Goal: Task Accomplishment & Management: Use online tool/utility

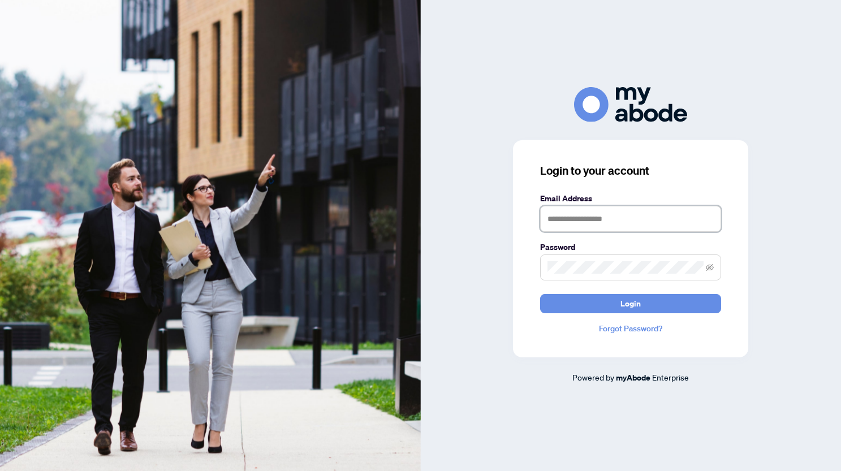
click at [565, 225] on input "text" at bounding box center [630, 219] width 181 height 26
type input "**********"
click at [612, 300] on button "Login" at bounding box center [630, 303] width 181 height 19
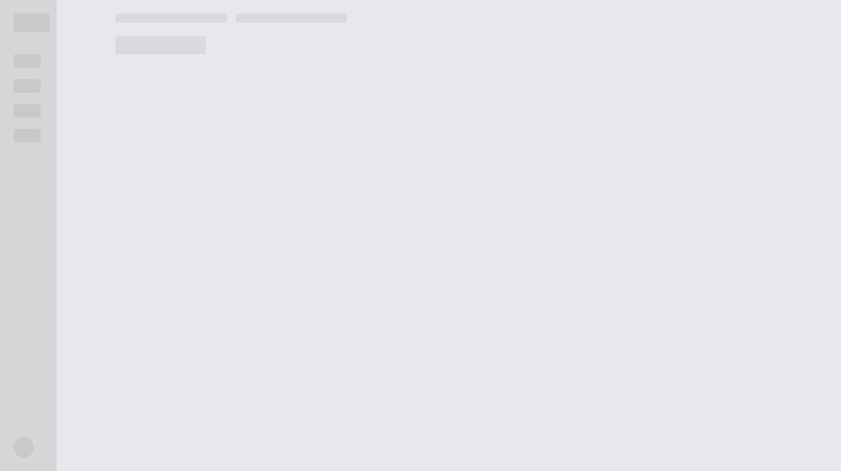
scroll to position [1934, 0]
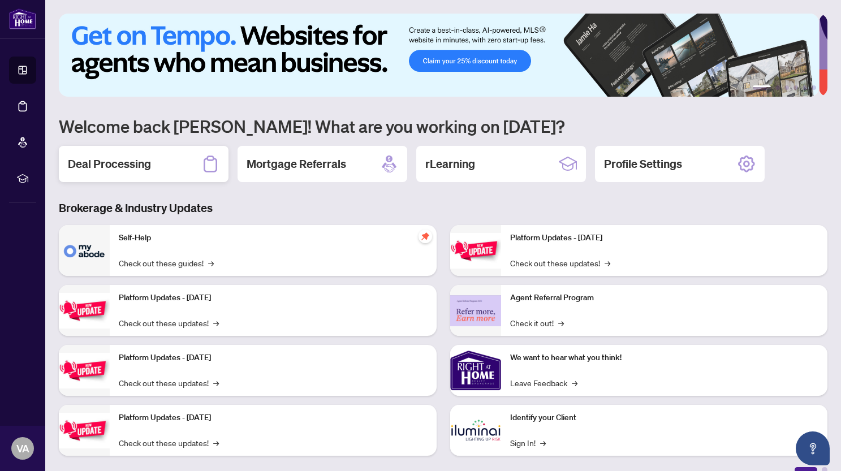
click at [127, 156] on h2 "Deal Processing" at bounding box center [109, 164] width 83 height 16
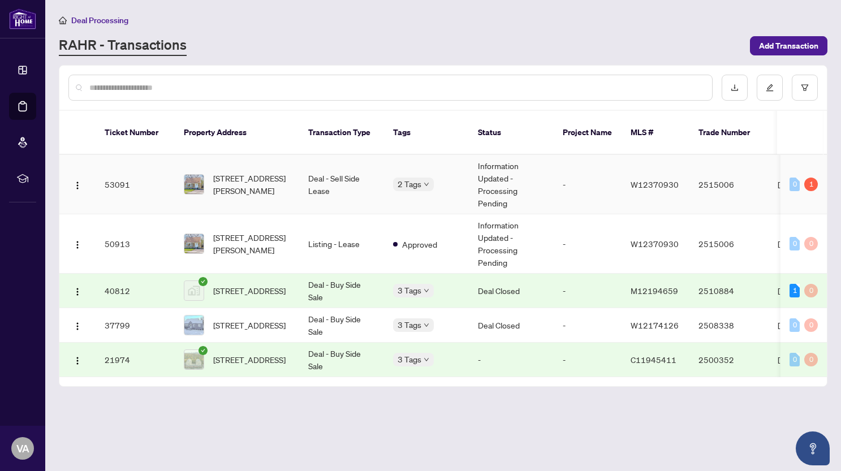
click at [123, 175] on td "53091" at bounding box center [135, 184] width 79 height 59
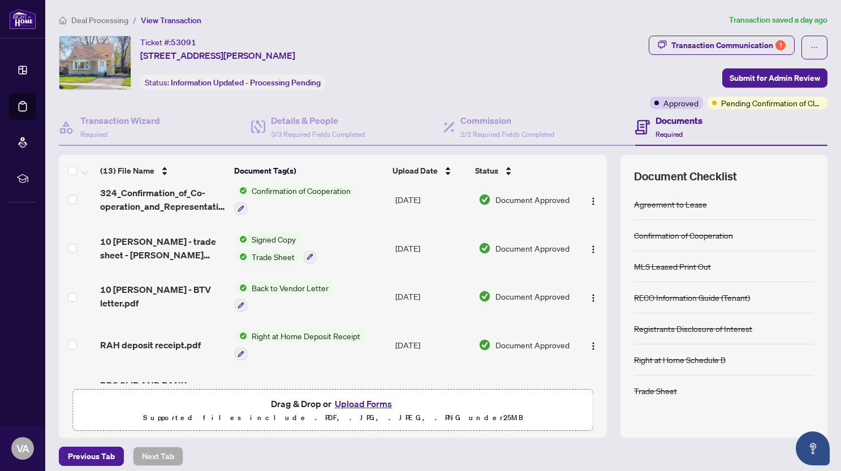
scroll to position [12, 0]
click at [776, 81] on span "Submit for Admin Review" at bounding box center [775, 78] width 91 height 18
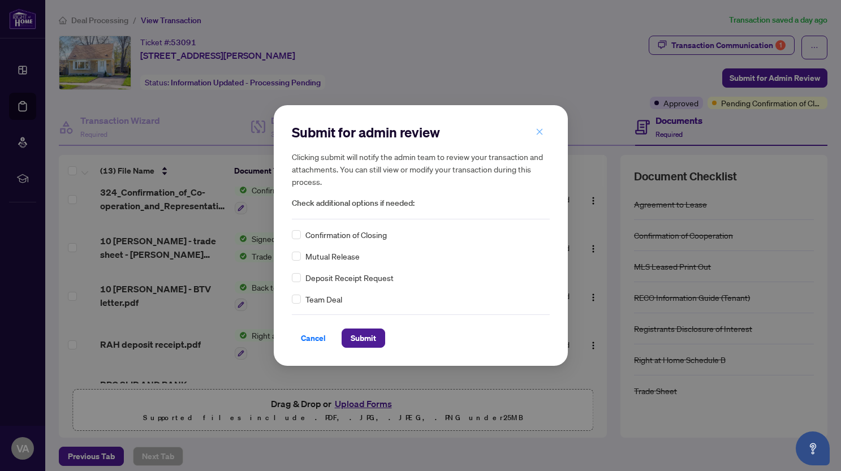
click at [537, 131] on icon "close" at bounding box center [540, 132] width 8 height 8
